Goal: Transaction & Acquisition: Purchase product/service

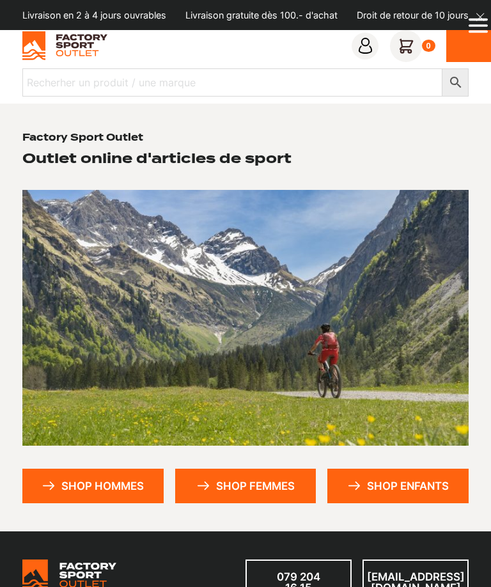
click at [111, 482] on link "Shop hommes" at bounding box center [92, 485] width 141 height 35
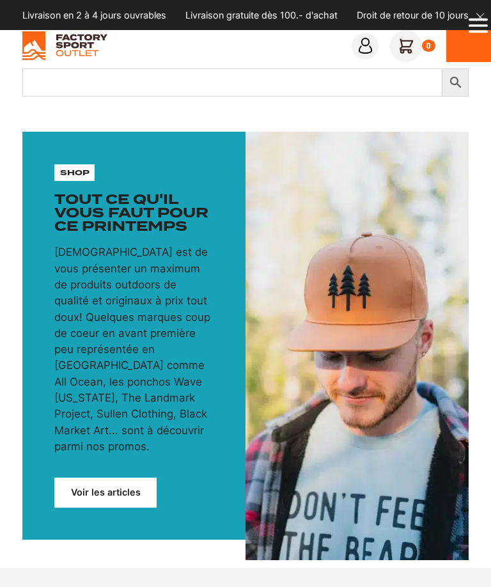
click at [187, 79] on input "Recherher un produit / une marque" at bounding box center [232, 82] width 420 height 28
type input "Chaussures"
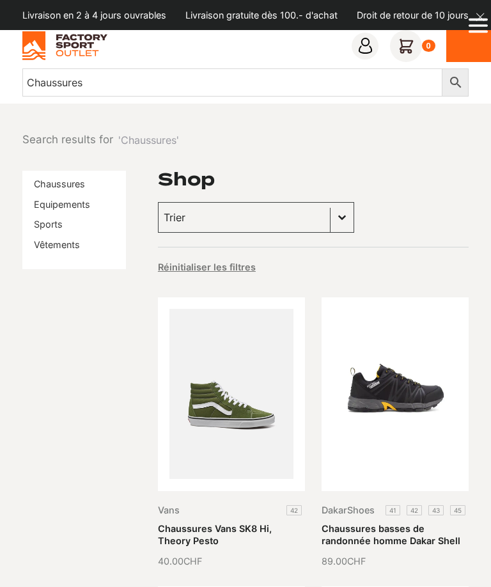
click at [330, 217] on button "Basculer la liste" at bounding box center [341, 217] width 23 height 29
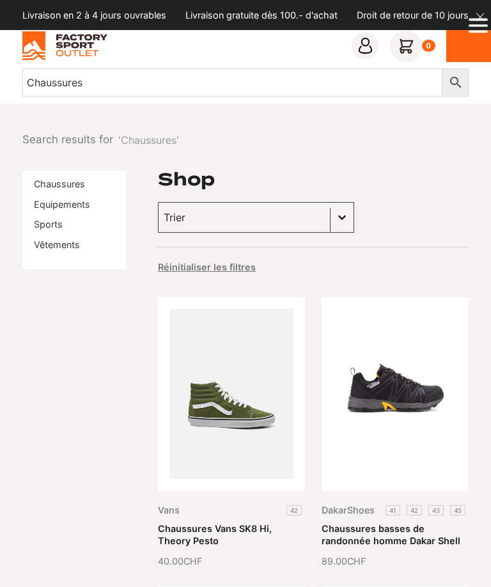
click at [473, 24] on icon "Open Menu" at bounding box center [477, 26] width 19 height 26
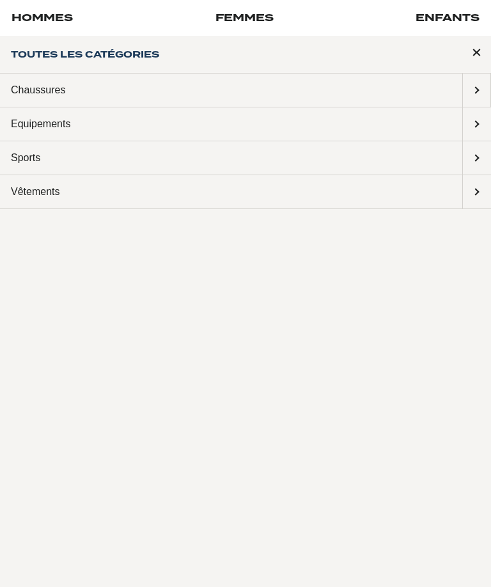
click at [475, 86] on span "Submenu: Chaussures" at bounding box center [476, 89] width 27 height 33
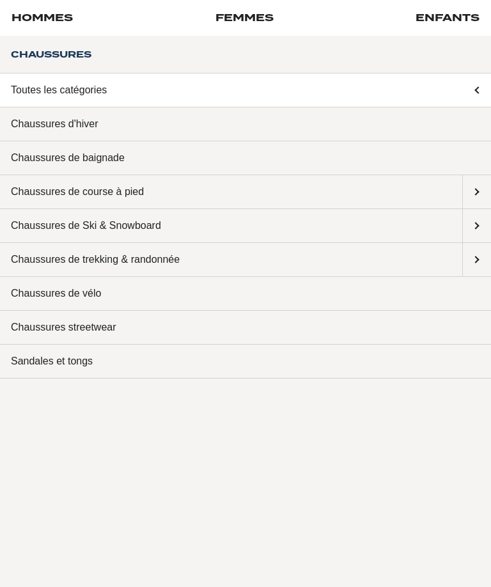
click at [475, 259] on span "Submenu: Chaussures de trekking & randonnée" at bounding box center [477, 259] width 28 height 33
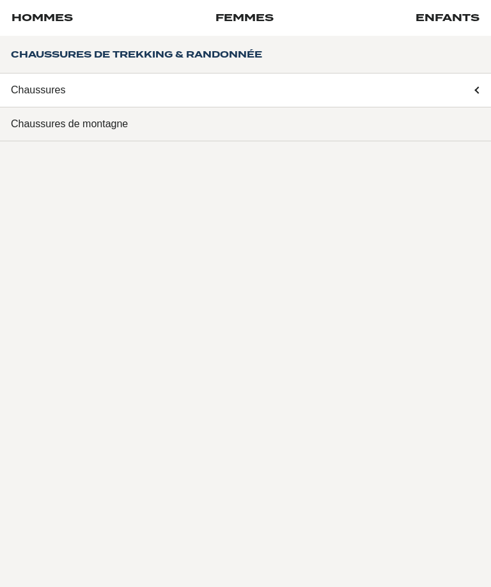
click at [122, 119] on link "Chaussures de montagne" at bounding box center [245, 124] width 491 height 34
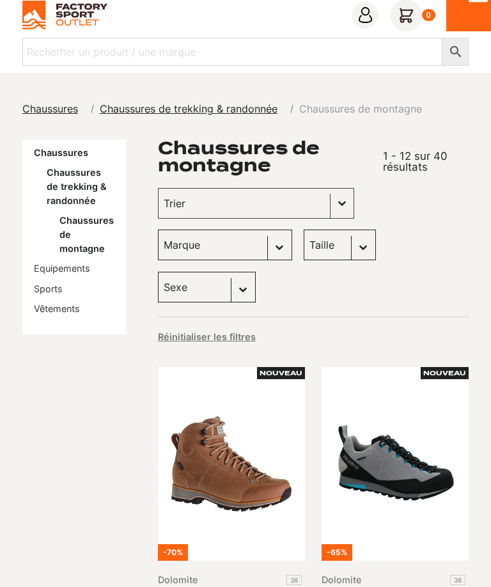
scroll to position [27, 0]
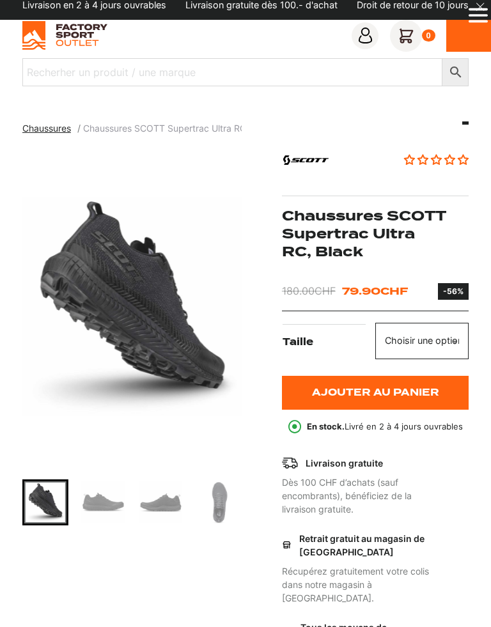
scroll to position [10, 0]
click at [105, 507] on img "Go to slide 3" at bounding box center [103, 502] width 42 height 42
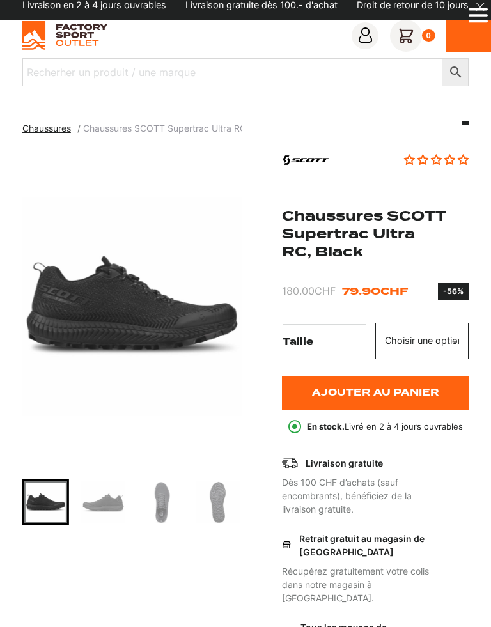
click at [116, 507] on img "Go to slide 4" at bounding box center [103, 502] width 42 height 42
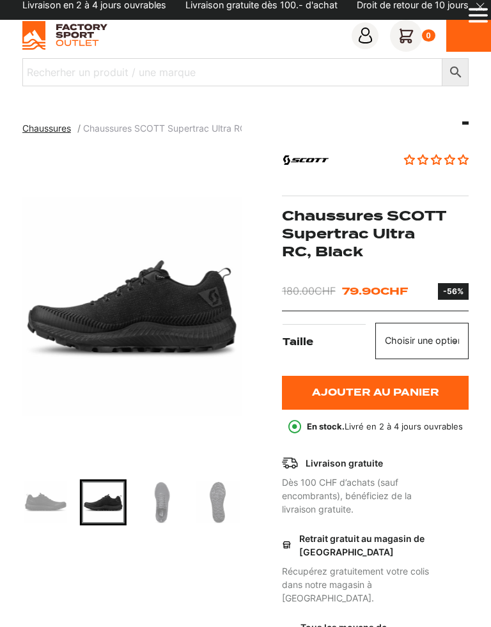
click at [169, 504] on img "Go to slide 5" at bounding box center [160, 502] width 42 height 42
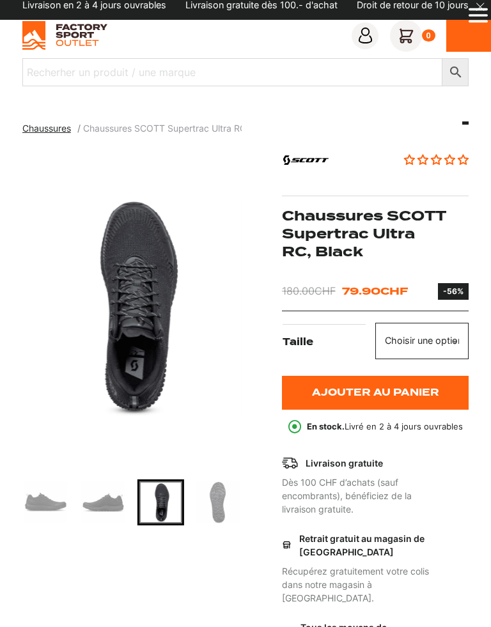
click at [227, 499] on img "Go to slide 6" at bounding box center [218, 502] width 42 height 42
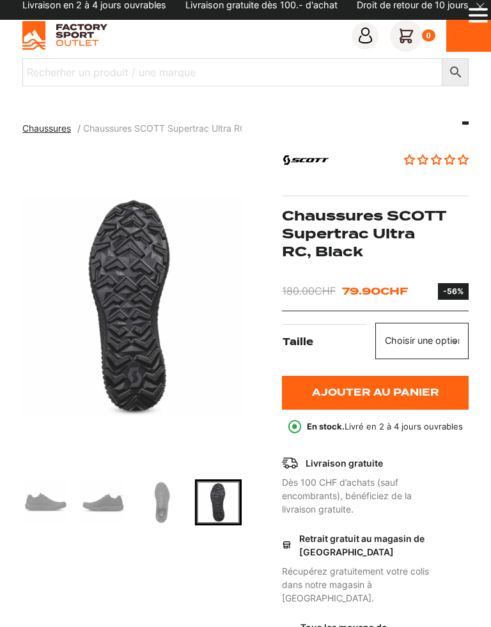
click at [44, 502] on img "Go to slide 3" at bounding box center [45, 502] width 42 height 42
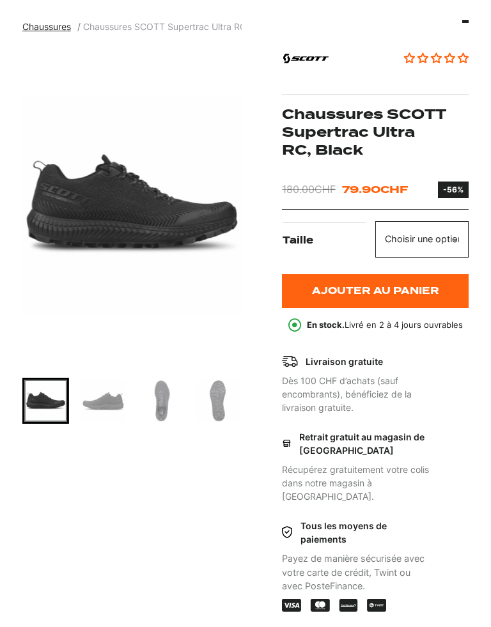
scroll to position [112, 0]
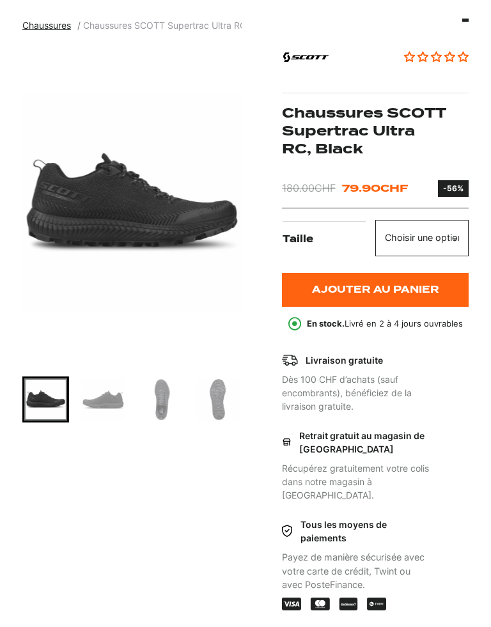
click at [422, 256] on select "Choisir une option 40 40.5 41 42 42.5 43 44 44.5 45 45.5 46 47" at bounding box center [421, 238] width 93 height 36
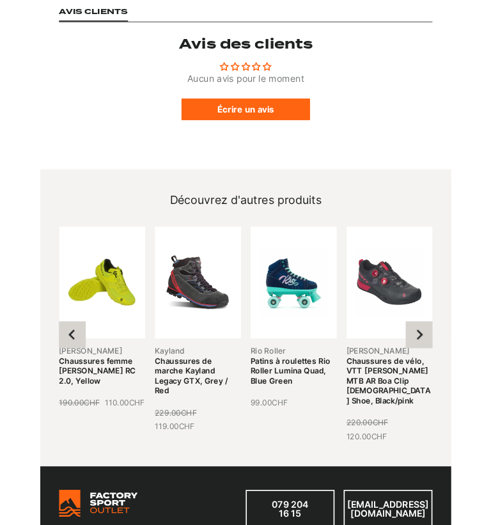
scroll to position [11, 0]
